Goal: Transaction & Acquisition: Purchase product/service

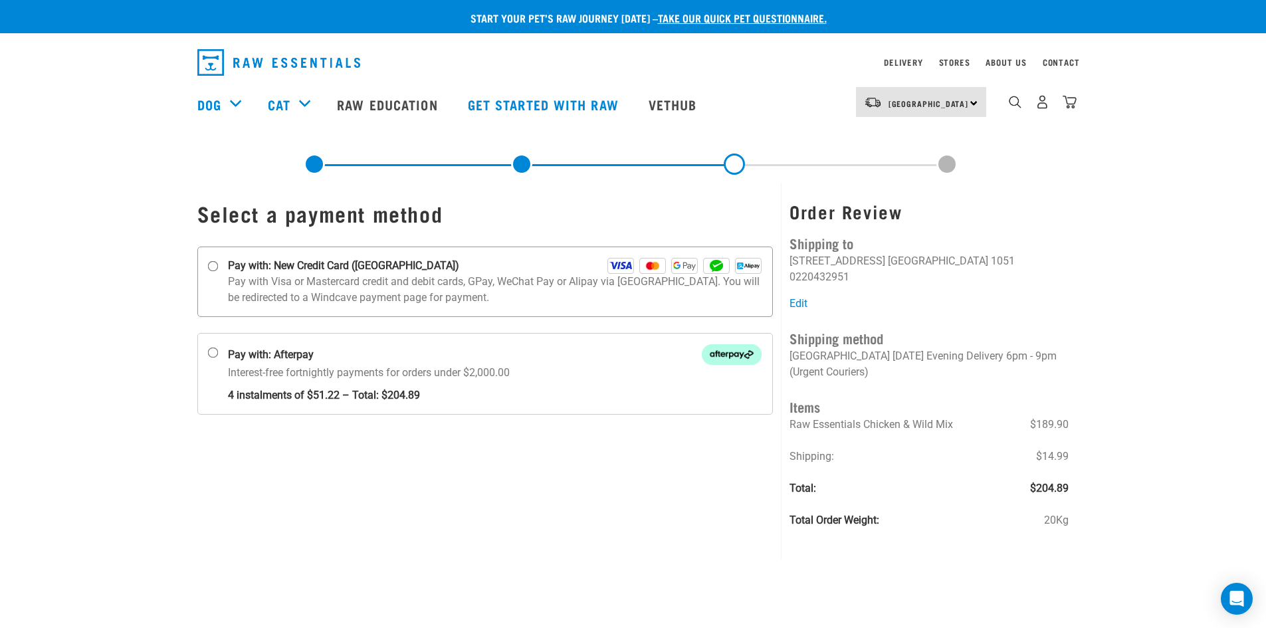
click at [209, 265] on input "Pay with: New Credit Card (Windcave)" at bounding box center [212, 266] width 11 height 11
radio input "true"
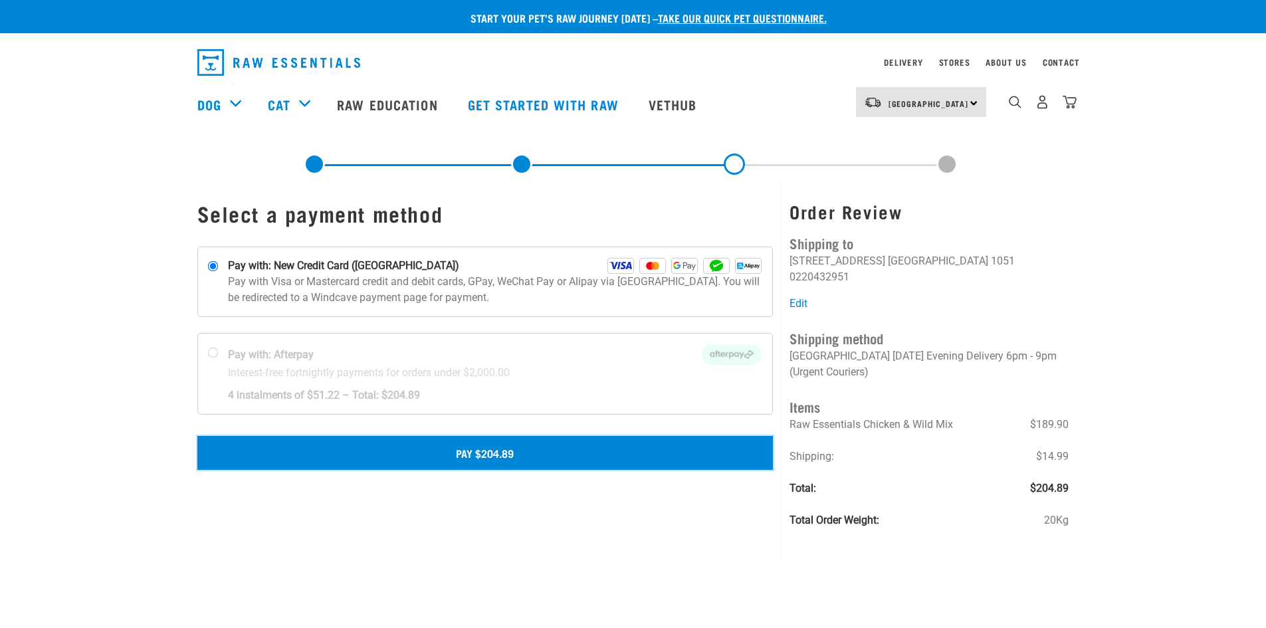
click at [493, 459] on button "Pay $204.89" at bounding box center [485, 452] width 576 height 33
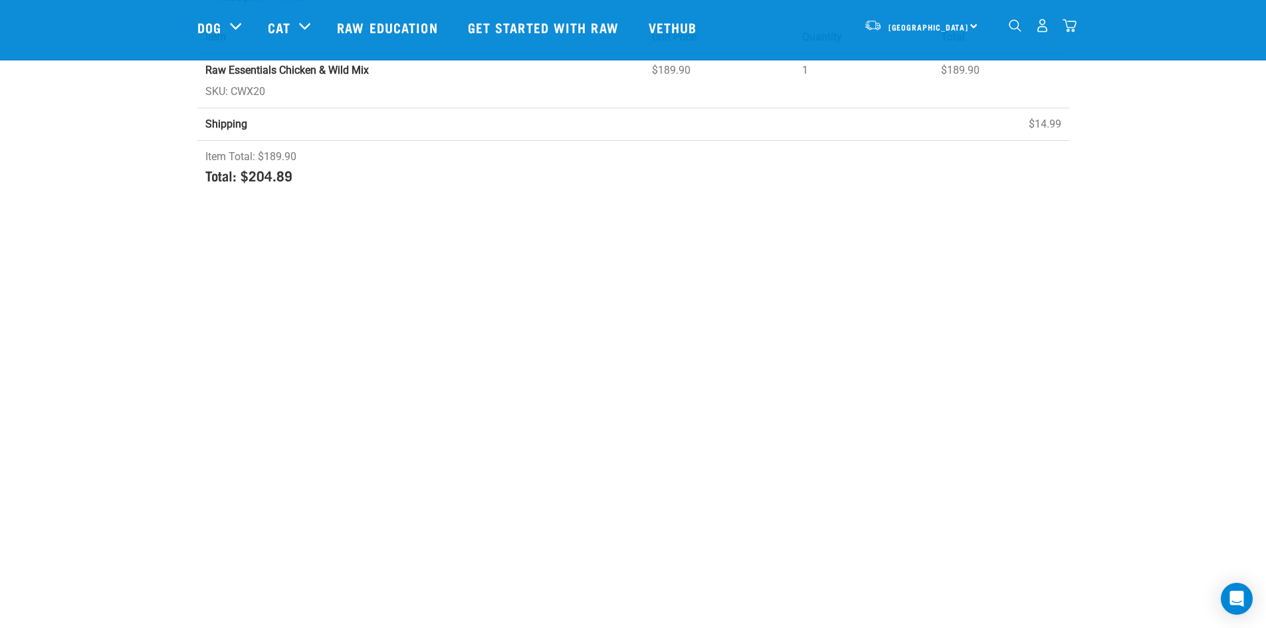
scroll to position [266, 0]
